Goal: Task Accomplishment & Management: Manage account settings

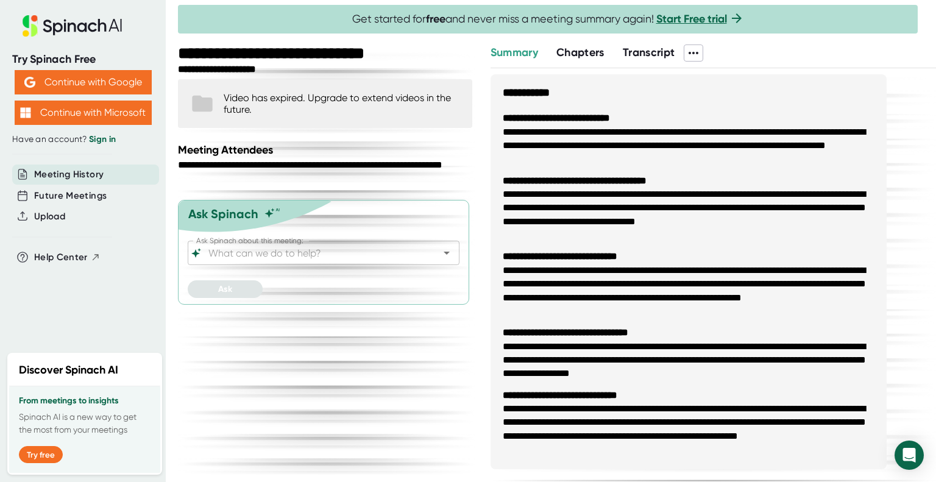
click at [696, 52] on icon at bounding box center [694, 53] width 10 height 2
click at [696, 52] on div at bounding box center [468, 241] width 936 height 482
click at [314, 358] on div "**********" at bounding box center [326, 263] width 297 height 438
click at [104, 138] on link "Sign in" at bounding box center [102, 139] width 27 height 10
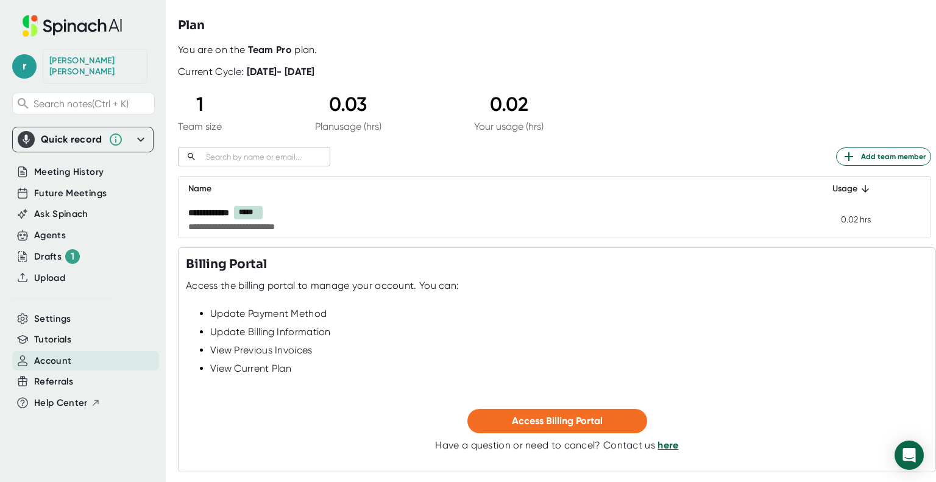
scroll to position [83, 0]
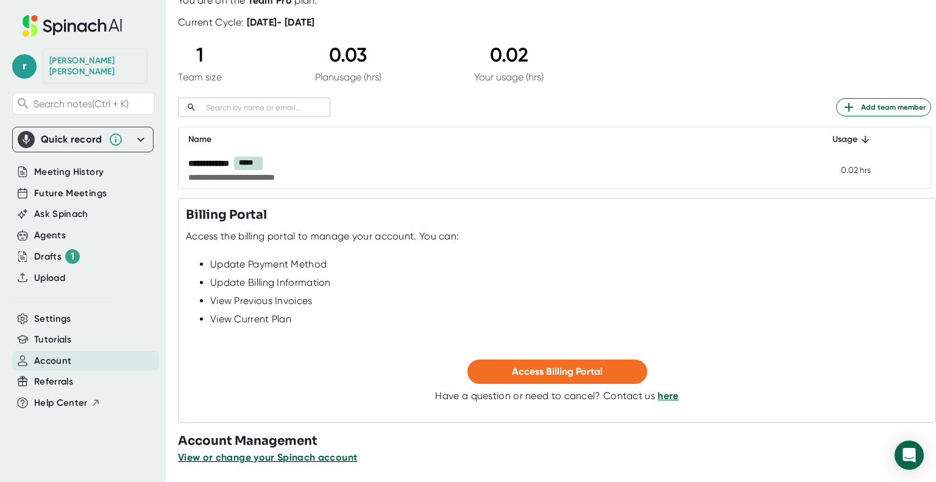
click at [310, 458] on span "View or change your Spinach account" at bounding box center [267, 458] width 179 height 12
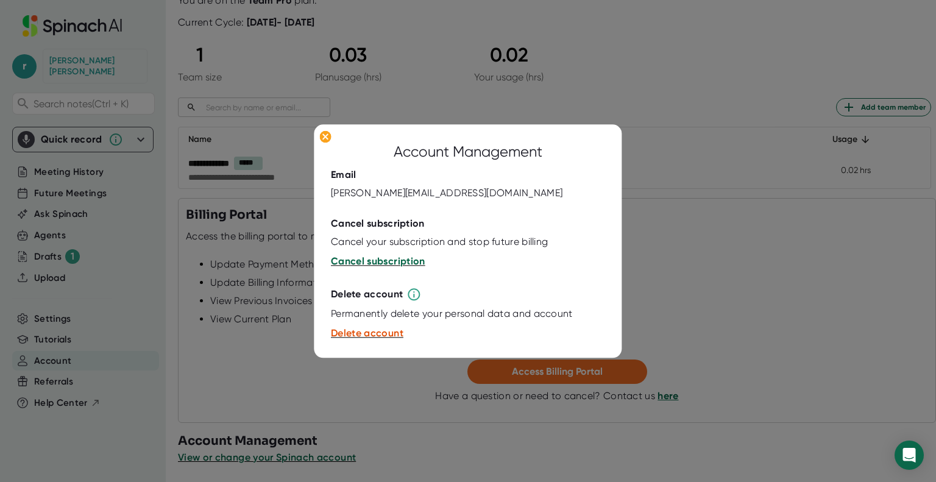
click at [402, 260] on span "Cancel subscription" at bounding box center [378, 262] width 94 height 12
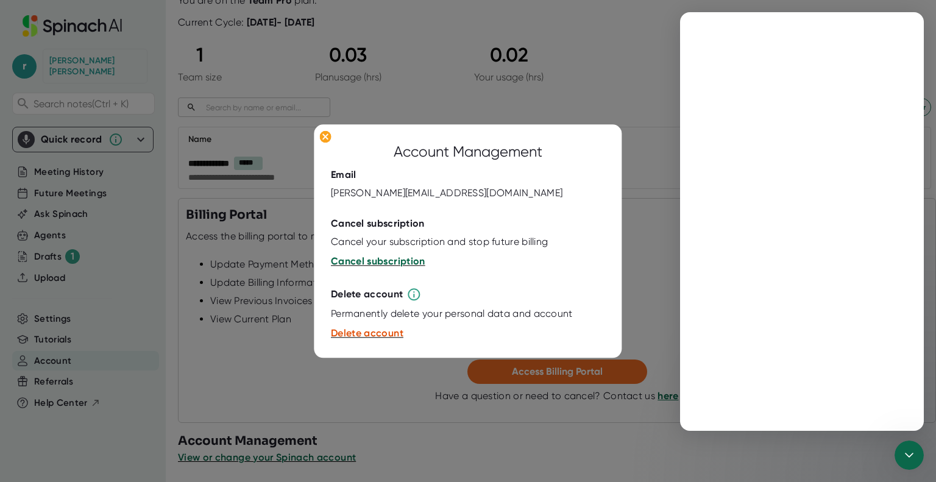
scroll to position [0, 0]
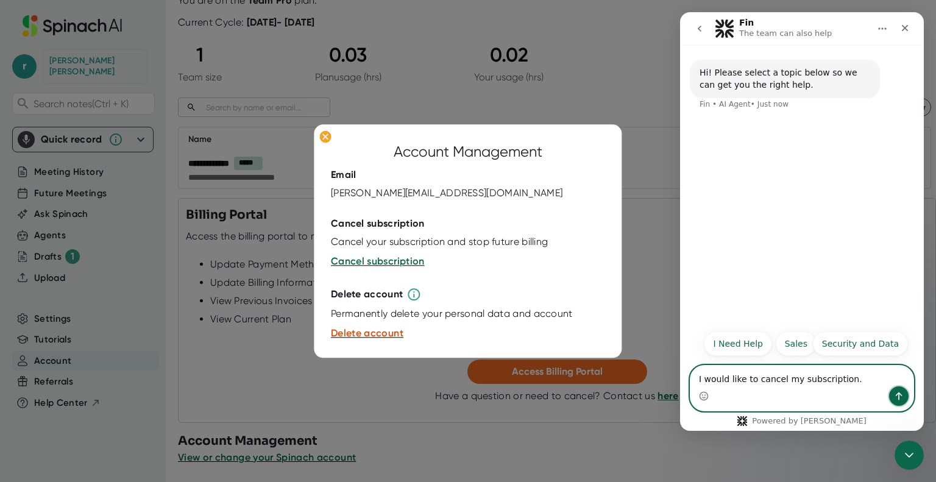
click at [899, 395] on icon "Send a message…" at bounding box center [899, 396] width 7 height 8
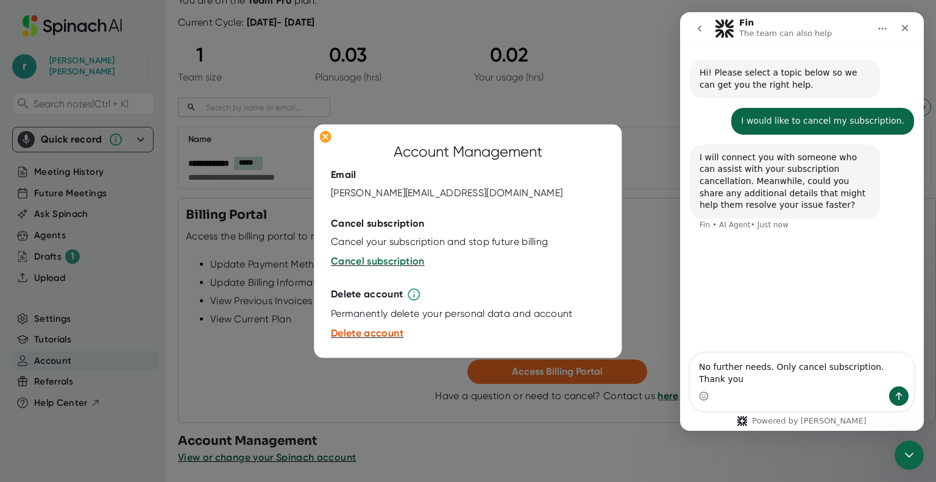
type textarea "No further needs. Only cancel subscription. Thank you."
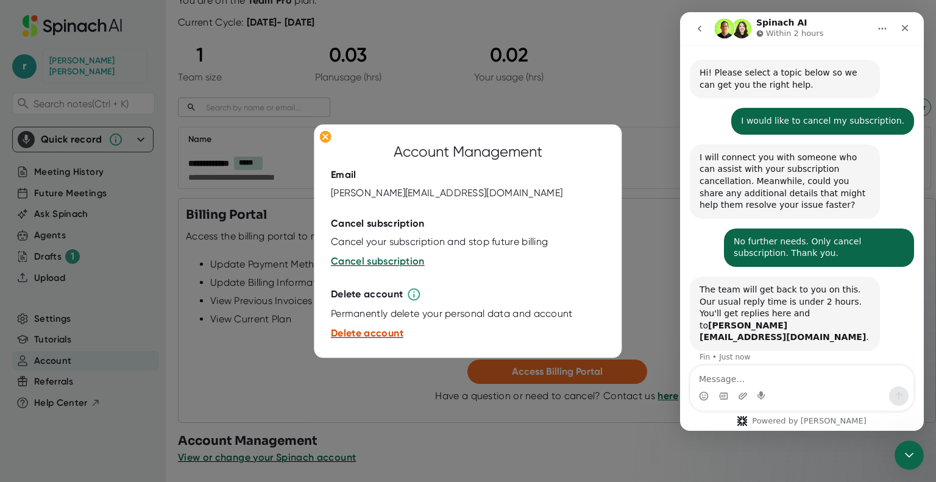
click at [372, 336] on span "Delete account" at bounding box center [367, 334] width 73 height 12
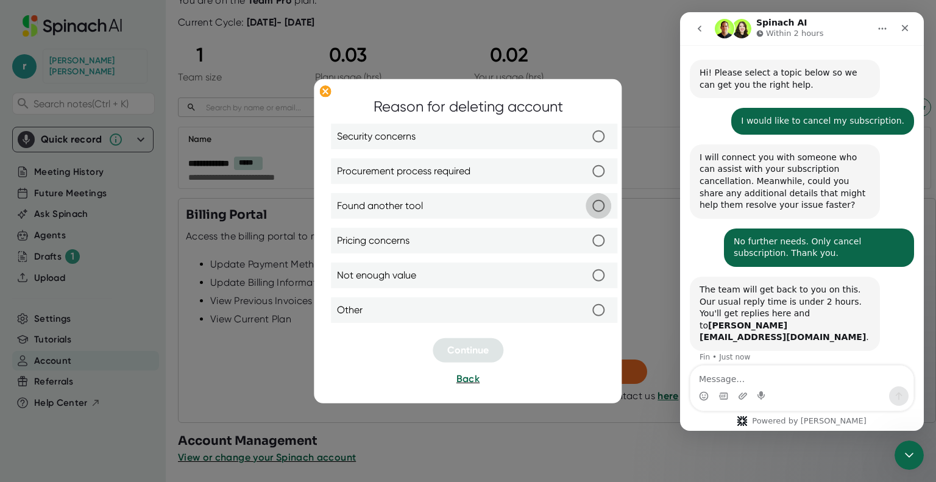
click at [598, 204] on input "Found another tool" at bounding box center [599, 206] width 26 height 26
radio input "true"
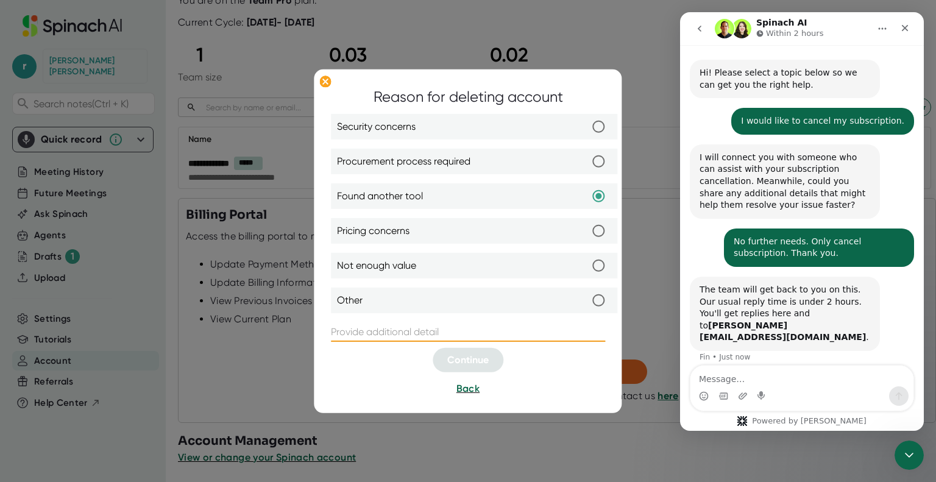
click at [529, 327] on input "text" at bounding box center [468, 331] width 274 height 19
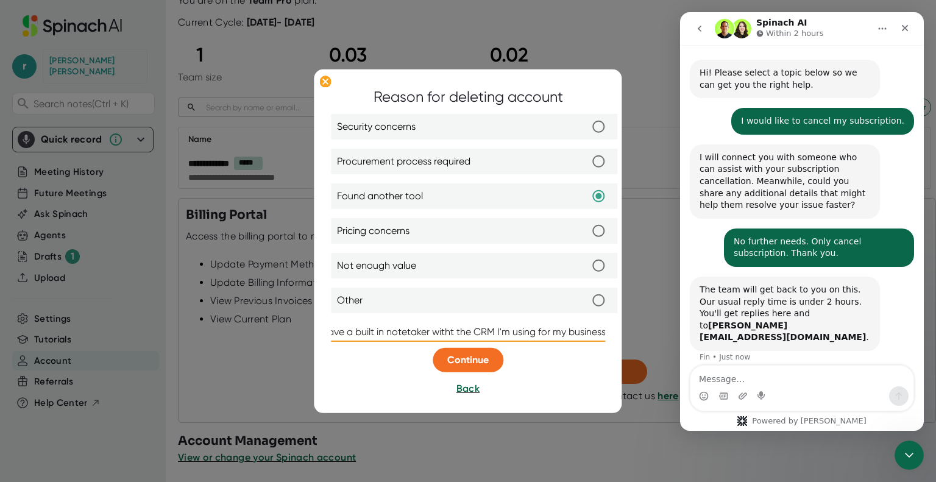
scroll to position [0, 15]
type input "I have a built in notetaker witht the CRM I'm using for my business."
click at [473, 353] on button "Continue" at bounding box center [468, 360] width 71 height 24
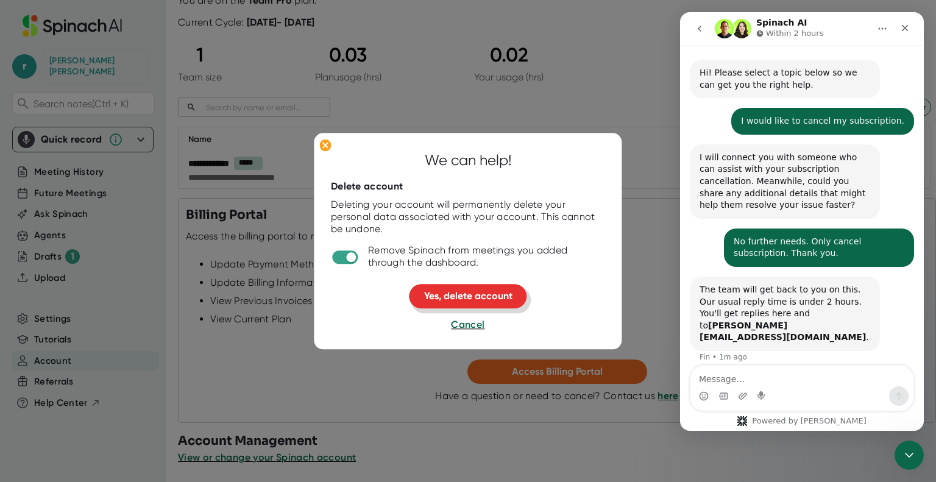
click at [473, 294] on span "Yes, delete account" at bounding box center [468, 297] width 88 height 12
